Goal: Information Seeking & Learning: Understand process/instructions

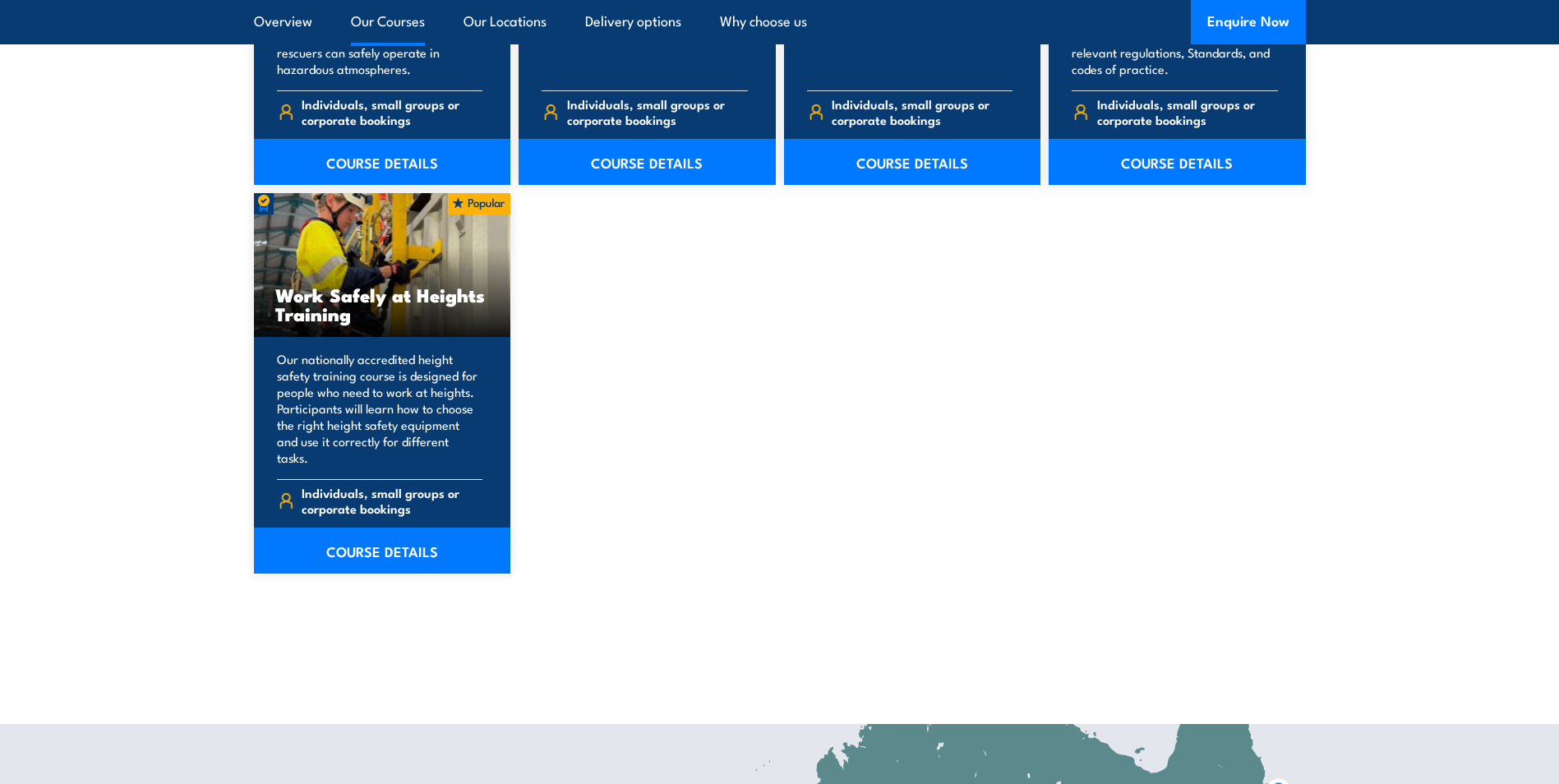
scroll to position [2054, 0]
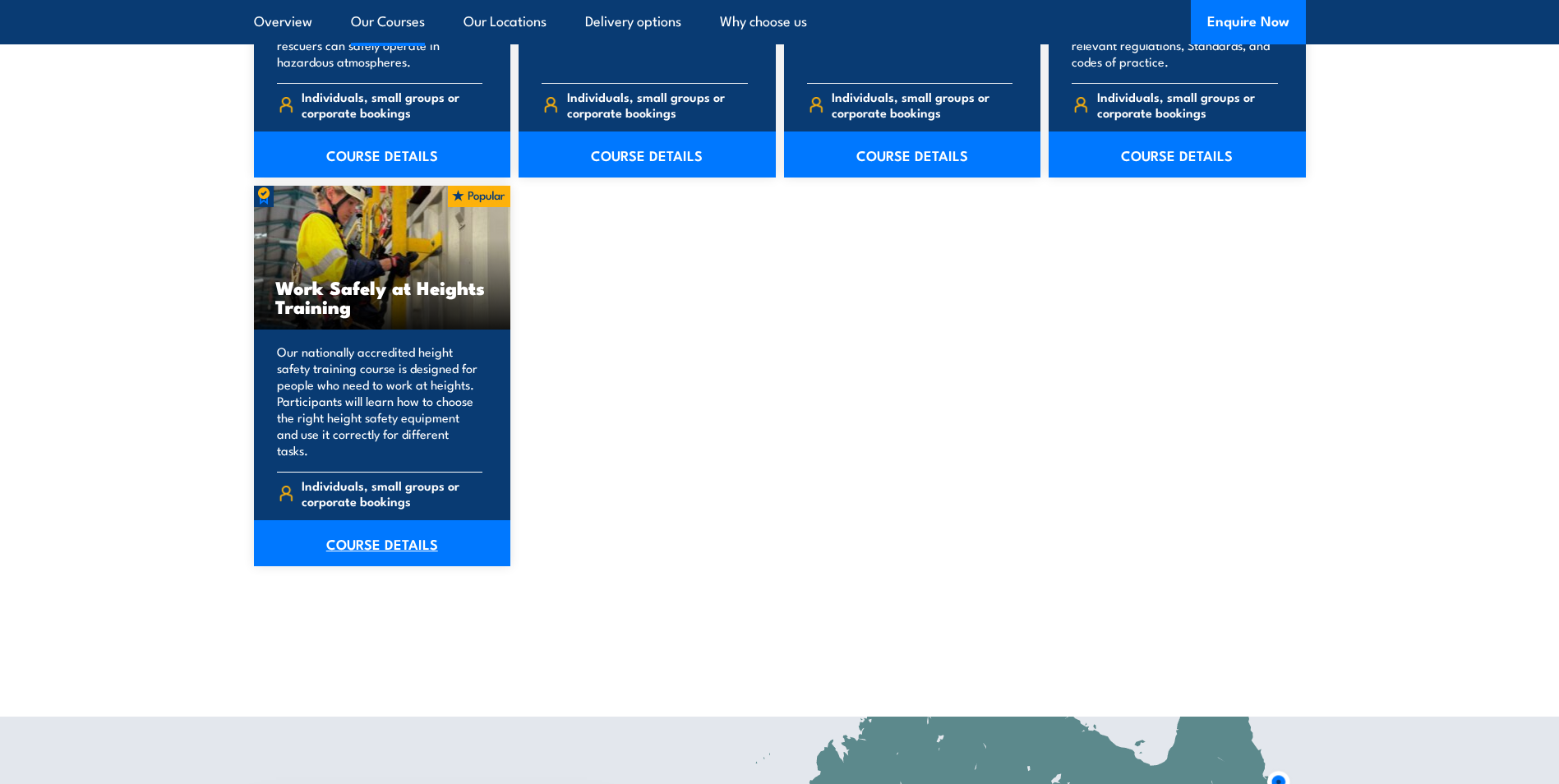
click at [427, 531] on link "COURSE DETAILS" at bounding box center [383, 543] width 258 height 46
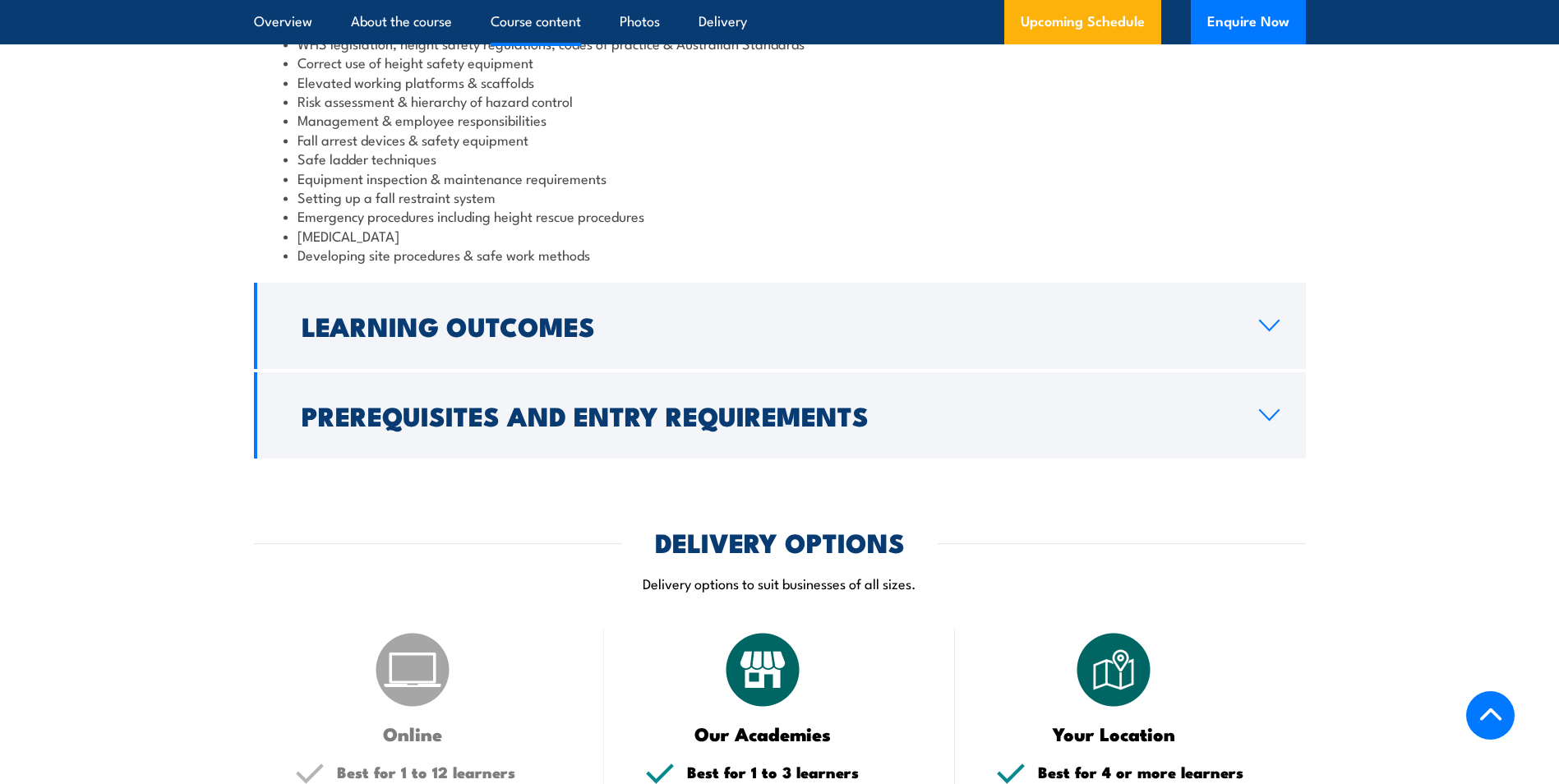
scroll to position [1479, 0]
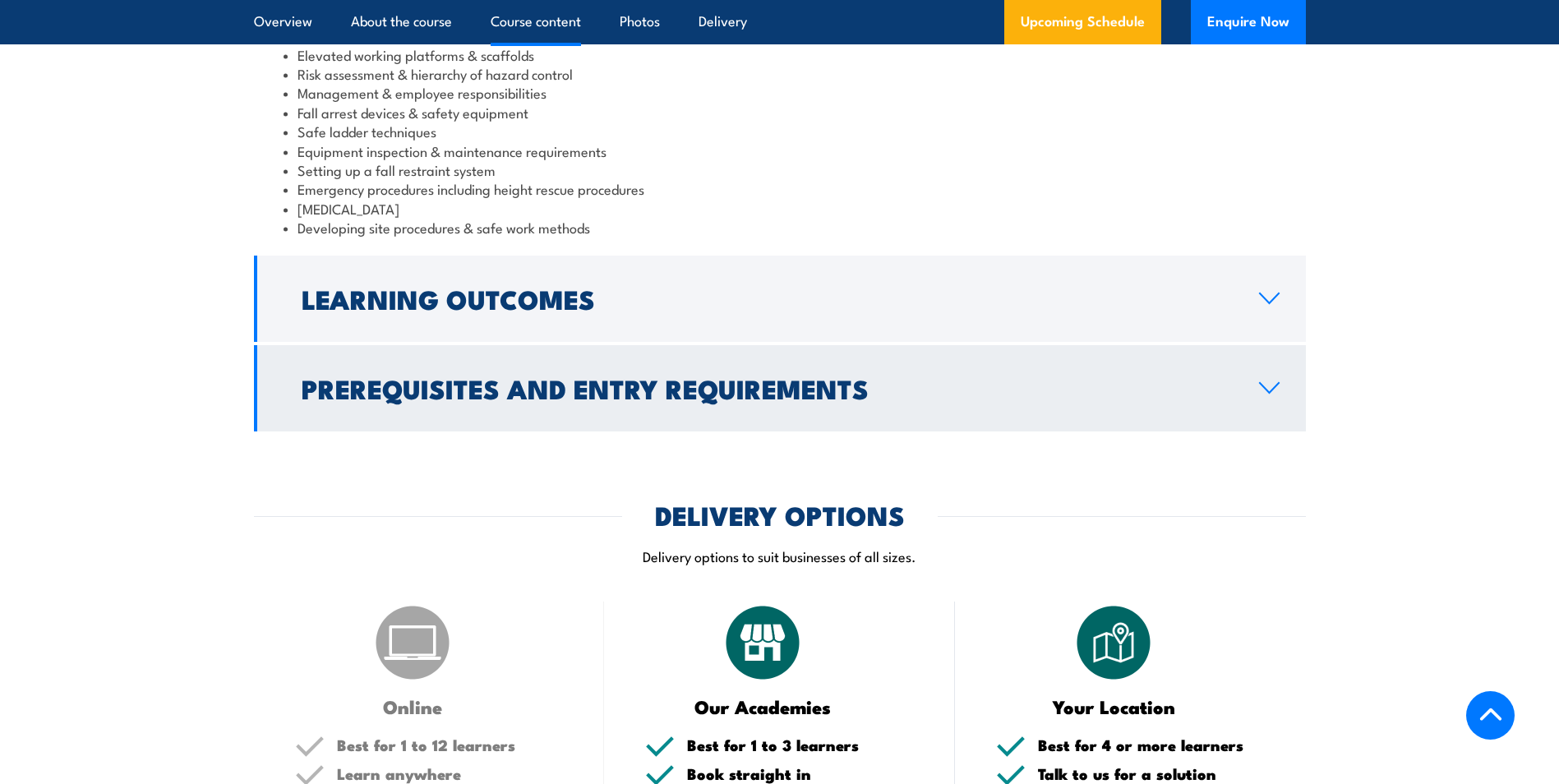
click at [540, 383] on h2 "Prerequisites and Entry Requirements" at bounding box center [766, 387] width 931 height 23
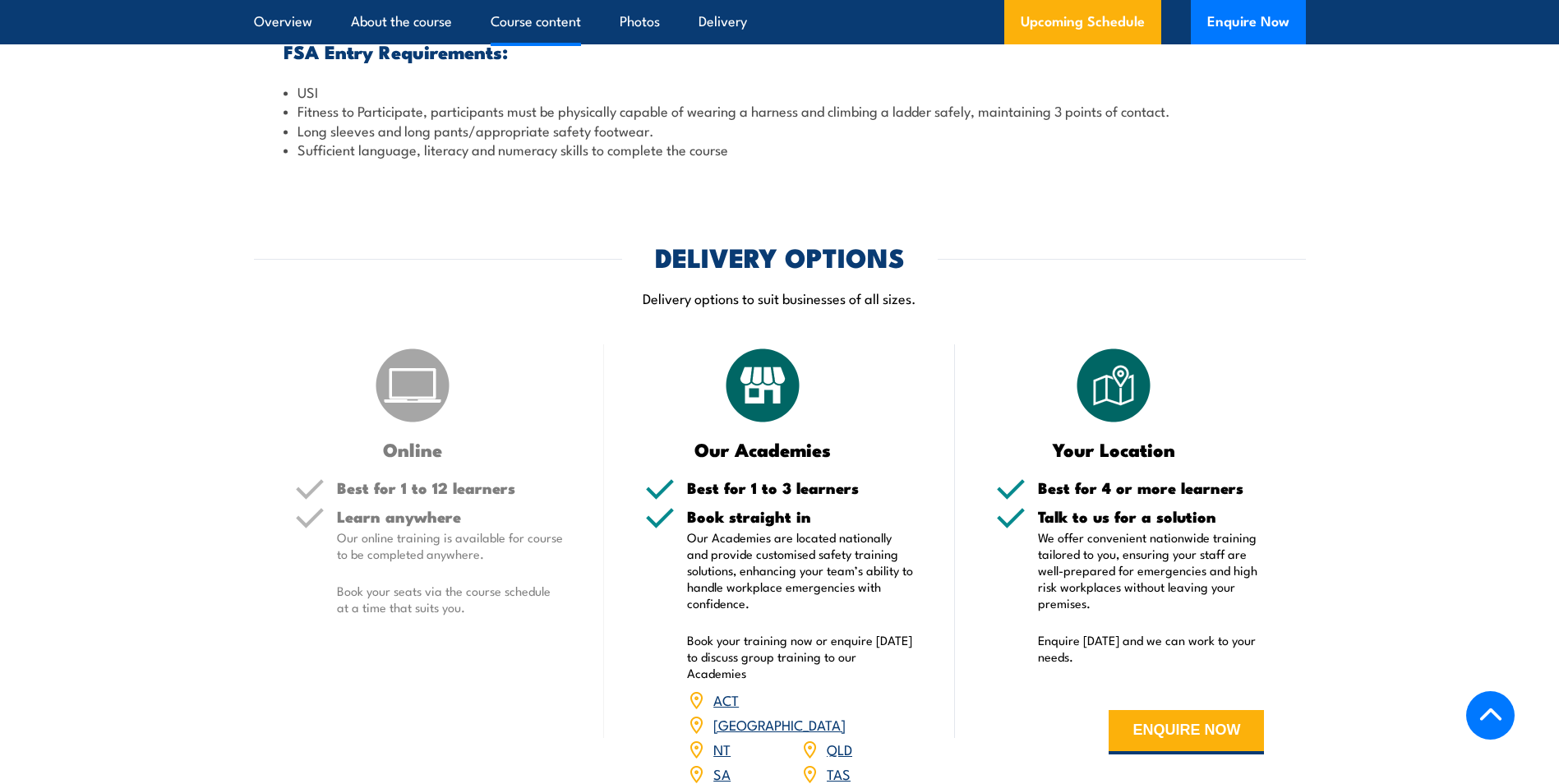
scroll to position [1805, 0]
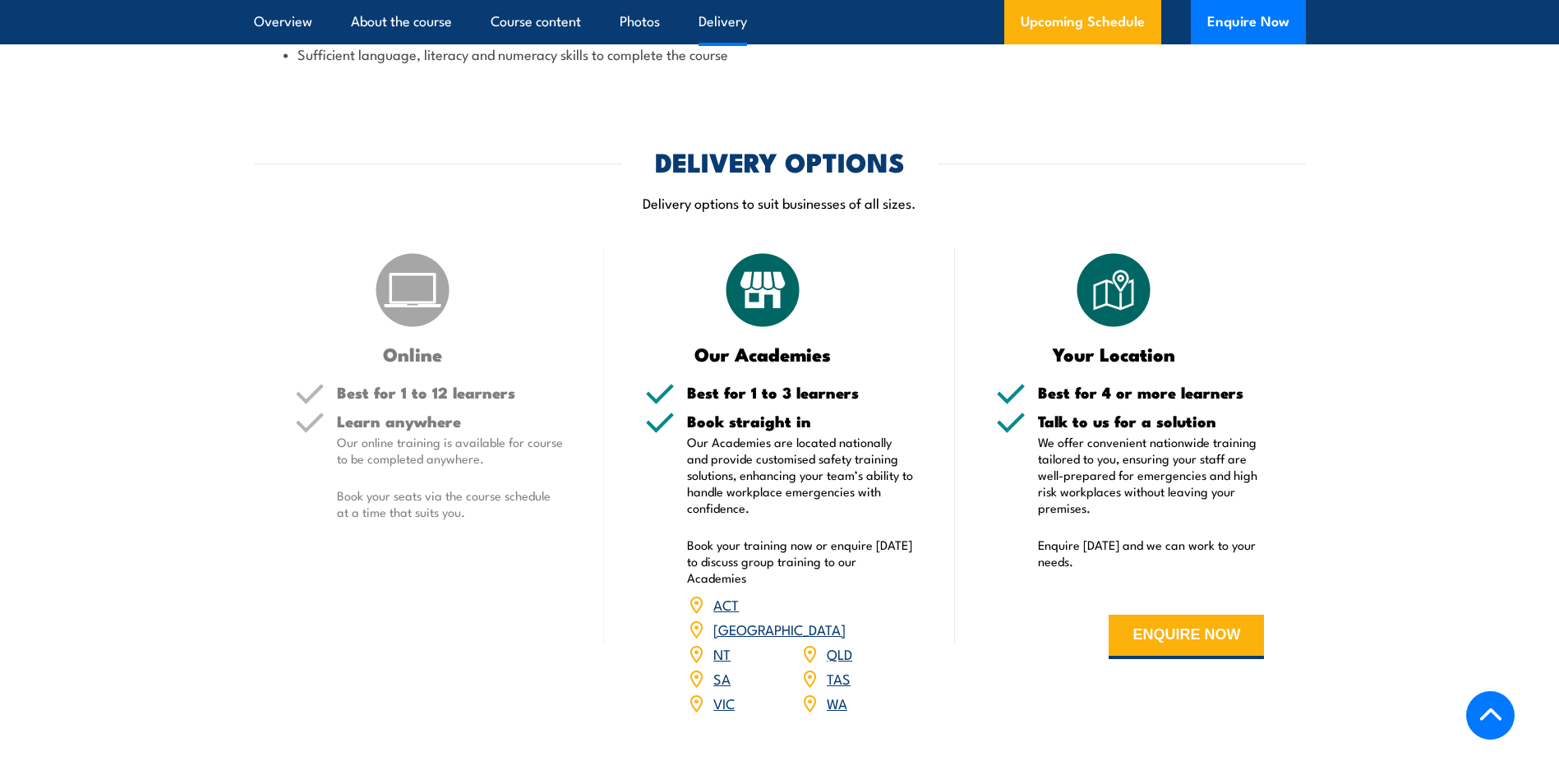
click at [718, 643] on link "NT" at bounding box center [722, 652] width 17 height 20
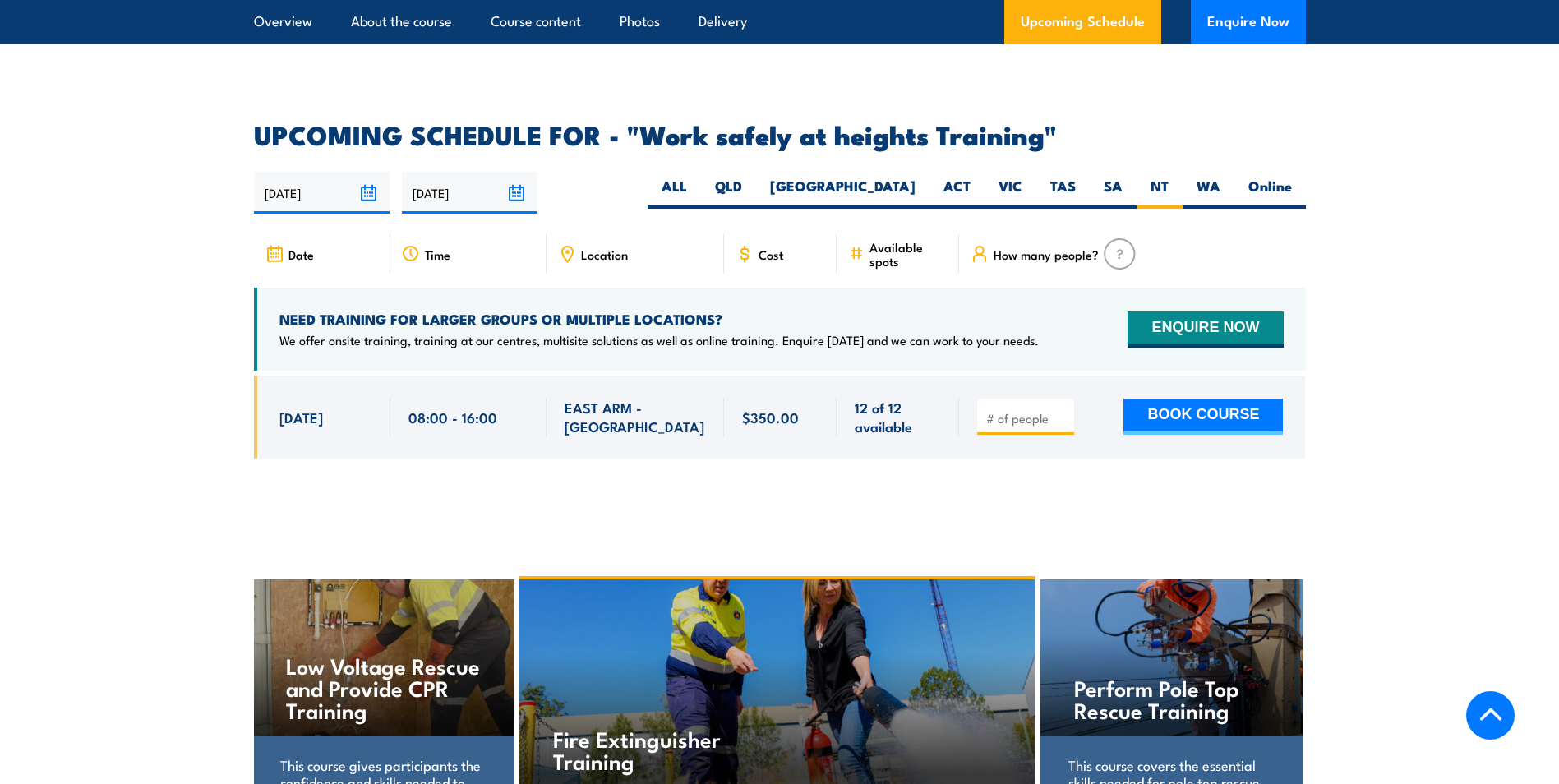
scroll to position [2532, 0]
